Goal: Transaction & Acquisition: Purchase product/service

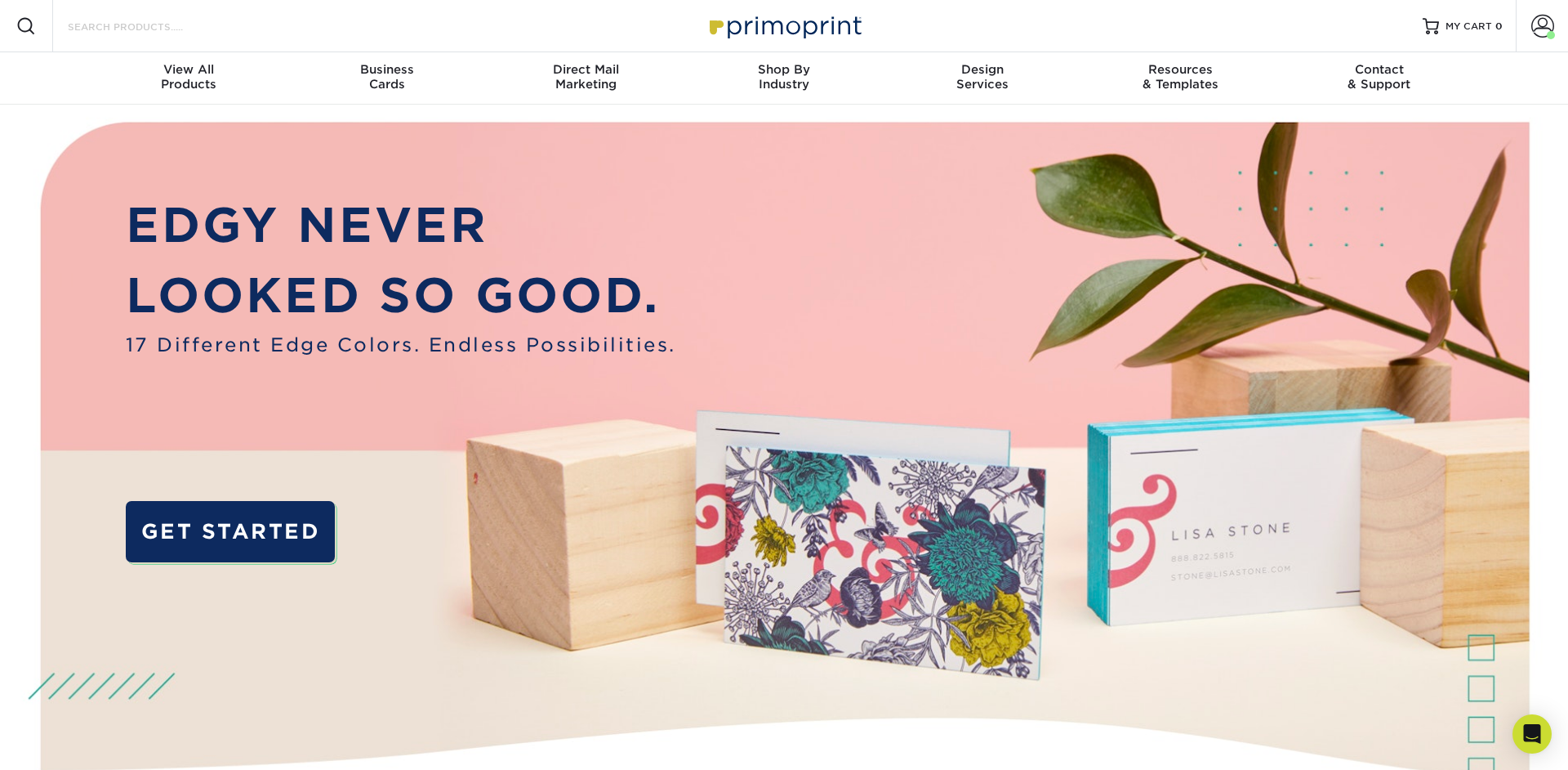
click at [173, 25] on input "Search Products" at bounding box center [145, 26] width 159 height 19
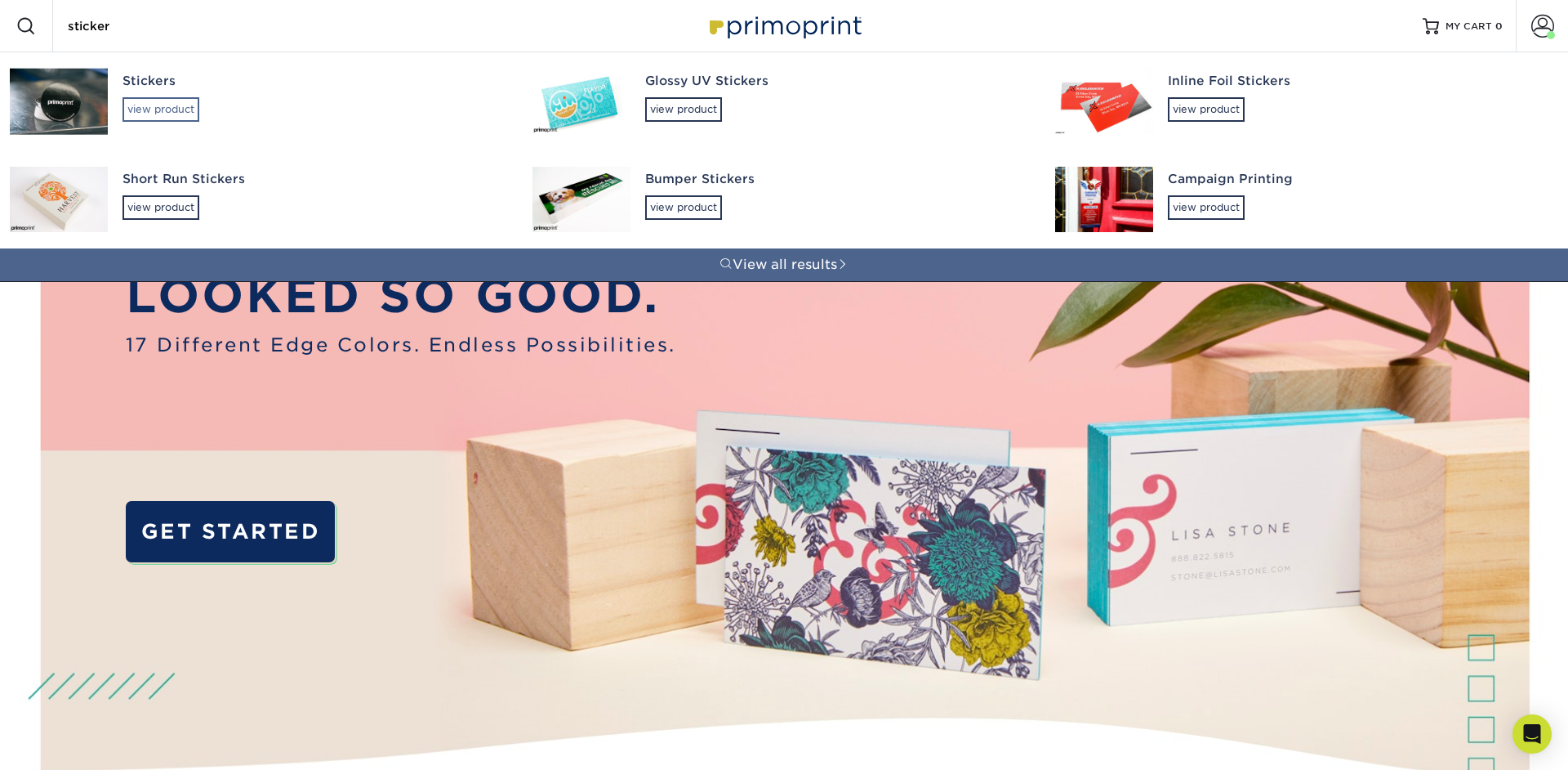
type input "sticker"
click at [169, 107] on div "view product" at bounding box center [161, 110] width 76 height 25
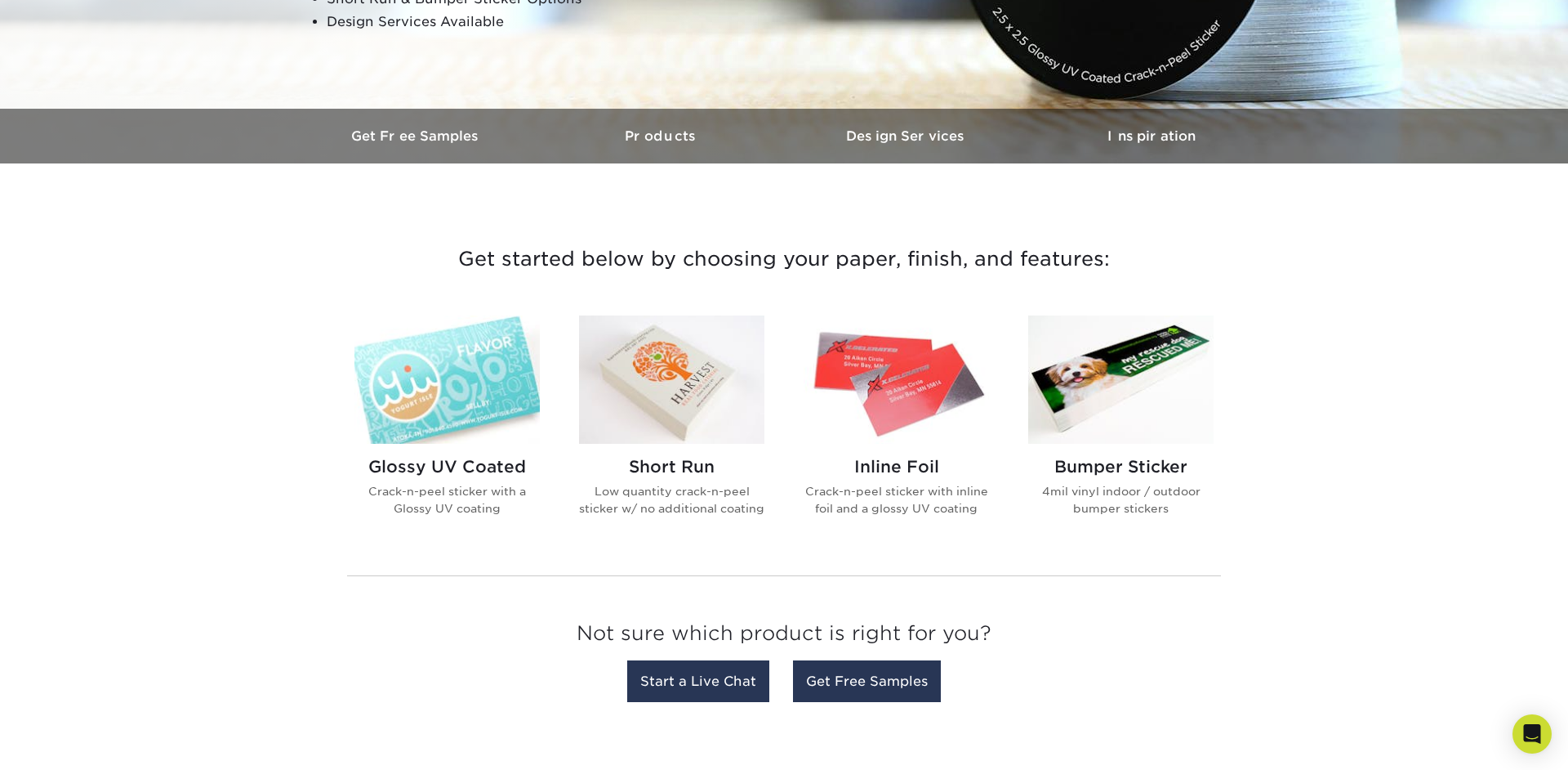
scroll to position [413, 0]
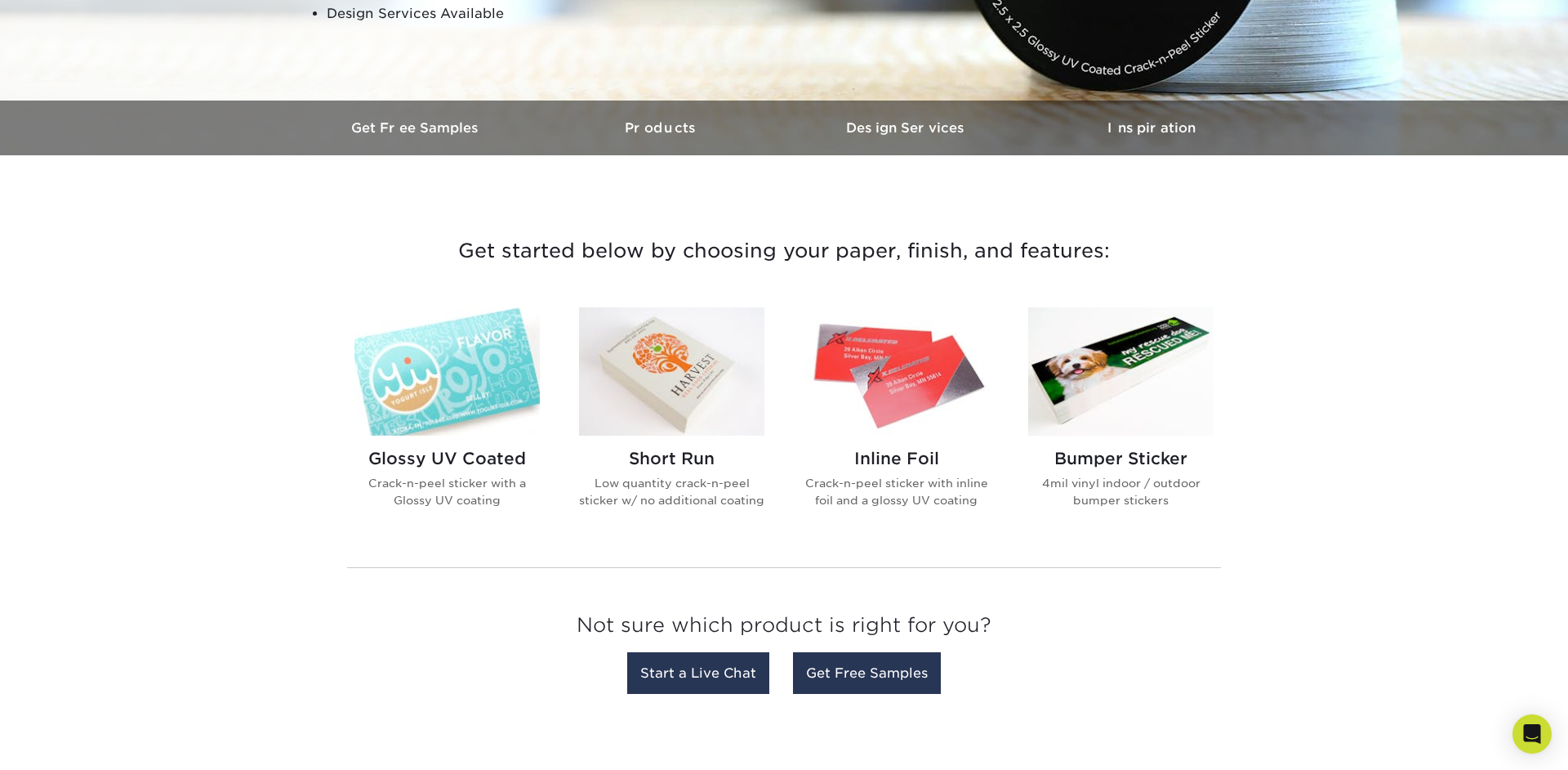
click at [423, 396] on img at bounding box center [447, 371] width 185 height 128
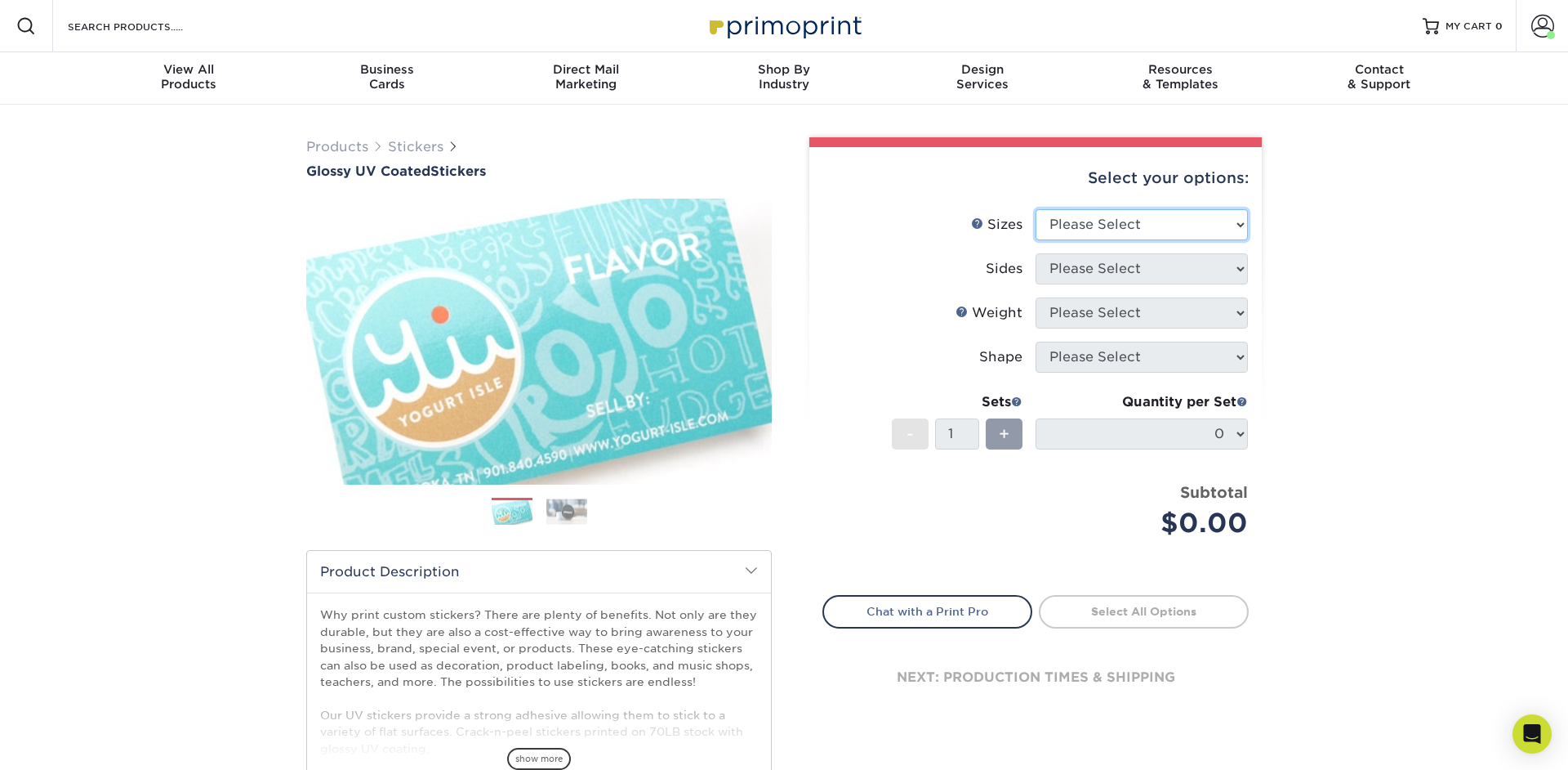
click at [1035, 209] on select "Please Select 1.5" x 2.5" 2" x 2" 2" x 3" 2" x 3.5" 2" x 4" 2" x 8" 2.12" x 5.5…" at bounding box center [1142, 224] width 212 height 31
